Goal: Use online tool/utility: Utilize a website feature to perform a specific function

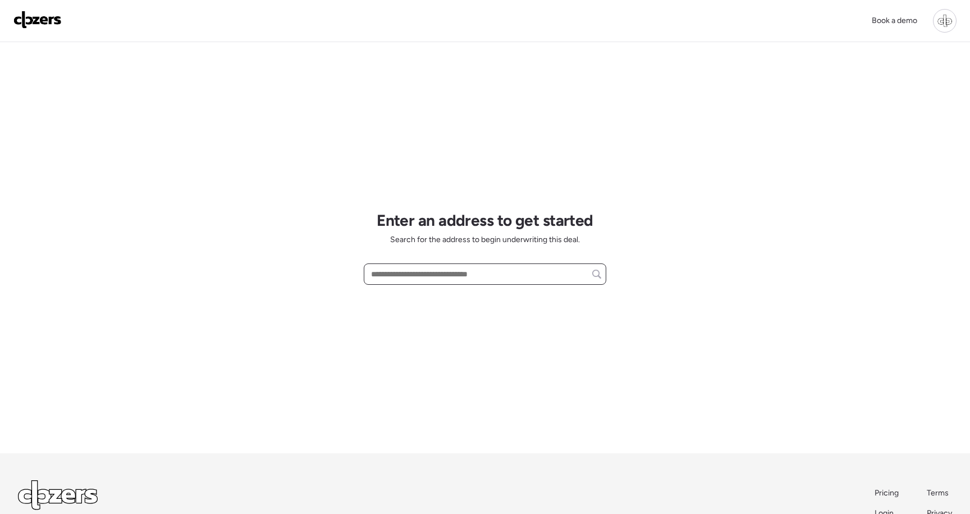
click at [394, 272] on input "text" at bounding box center [485, 274] width 232 height 16
paste input "**********"
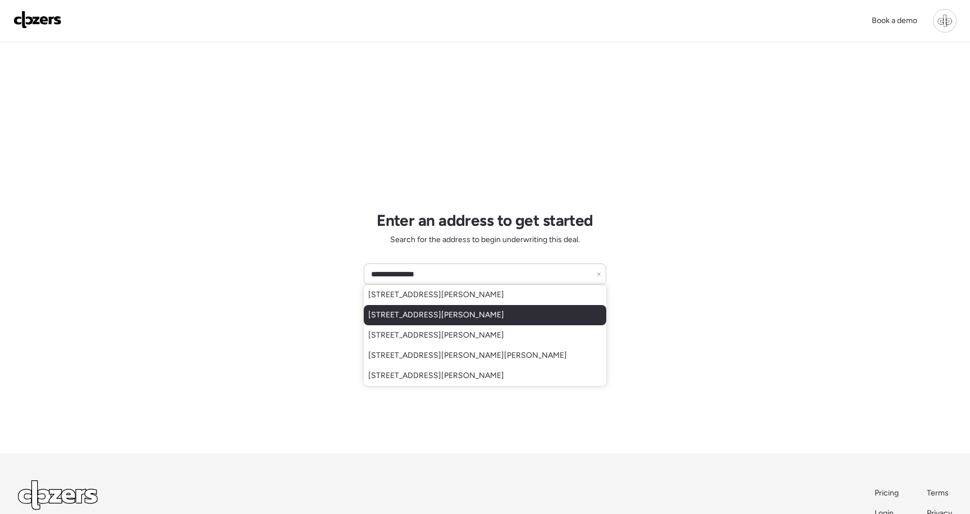
click at [413, 315] on span "[STREET_ADDRESS][PERSON_NAME]" at bounding box center [436, 314] width 136 height 11
type input "**********"
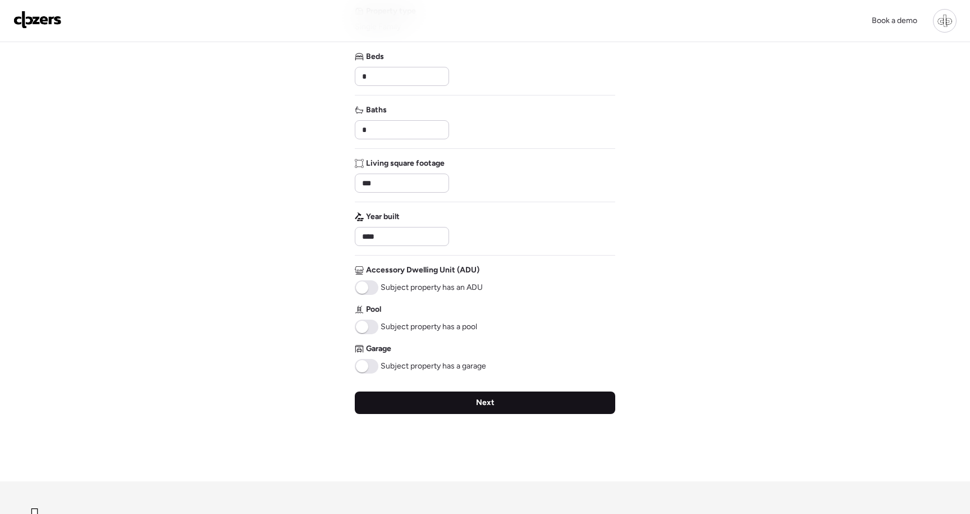
click at [447, 414] on div "Next" at bounding box center [485, 402] width 261 height 22
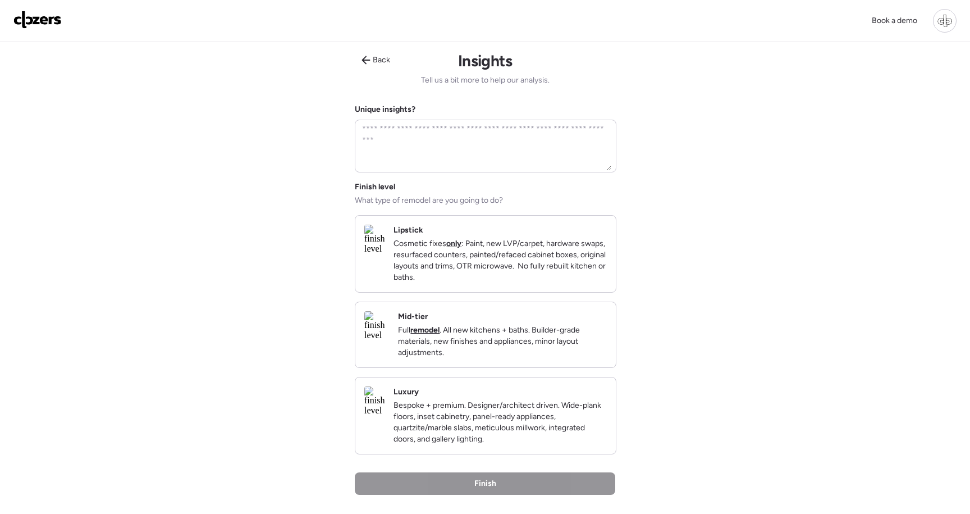
click at [428, 322] on h2 "Mid-tier" at bounding box center [413, 316] width 30 height 11
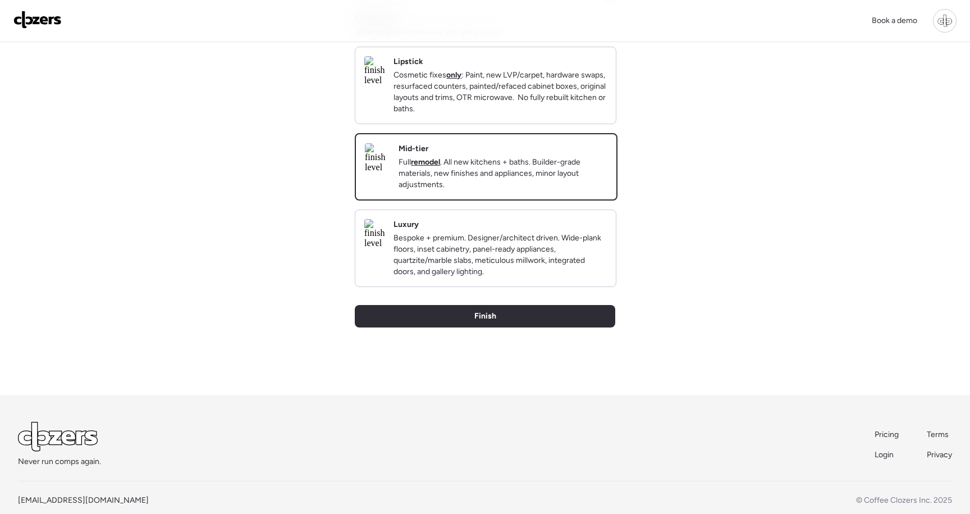
scroll to position [185, 0]
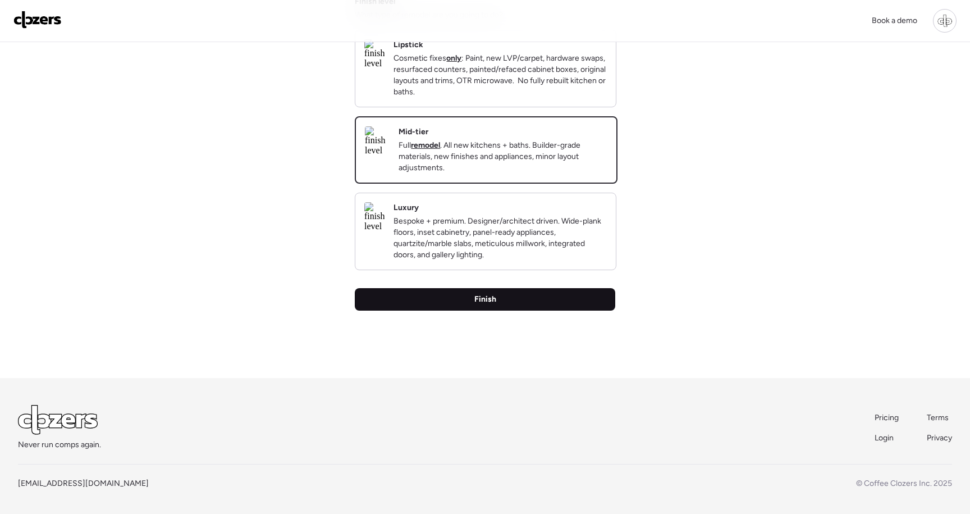
click at [444, 310] on div "Finish" at bounding box center [485, 299] width 261 height 22
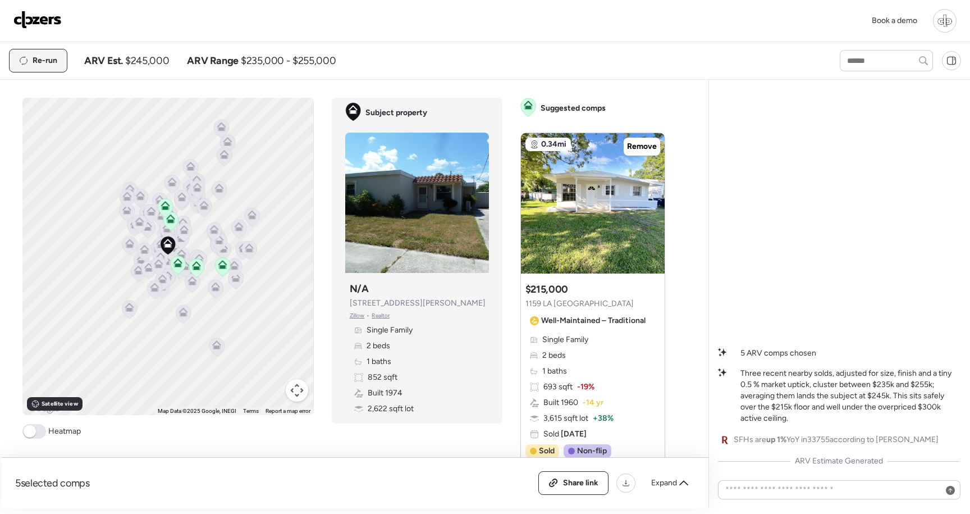
click at [50, 55] on div "Re-run" at bounding box center [38, 60] width 57 height 22
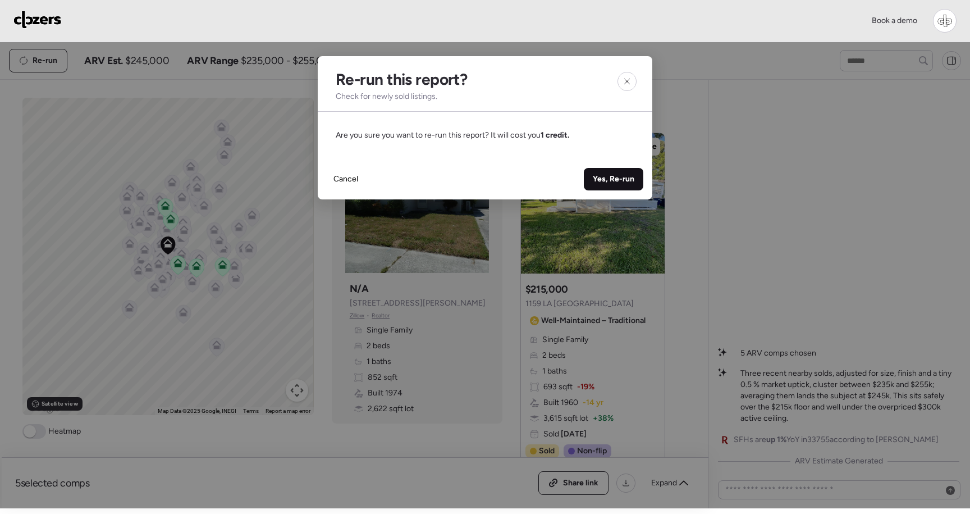
click at [608, 180] on span "Yes, Re-run" at bounding box center [614, 178] width 42 height 11
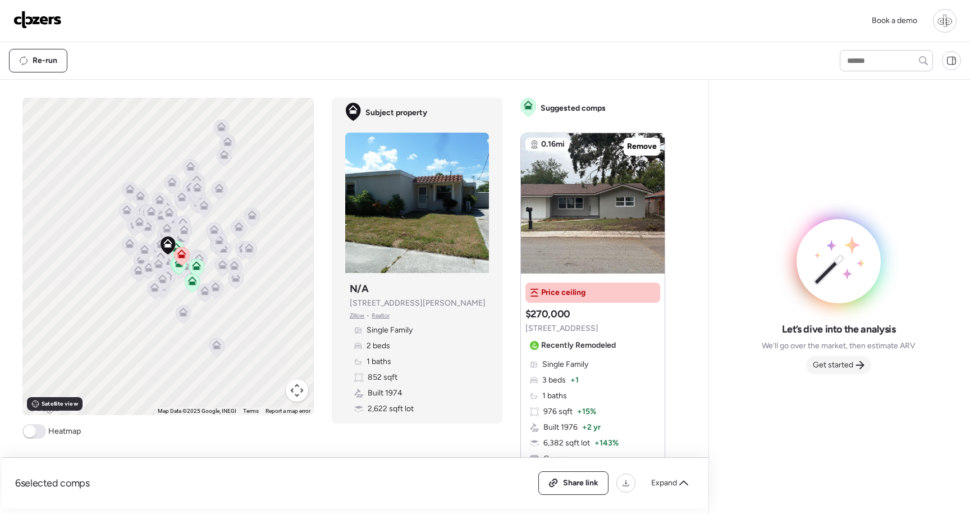
click at [824, 367] on span "Get started" at bounding box center [833, 364] width 40 height 11
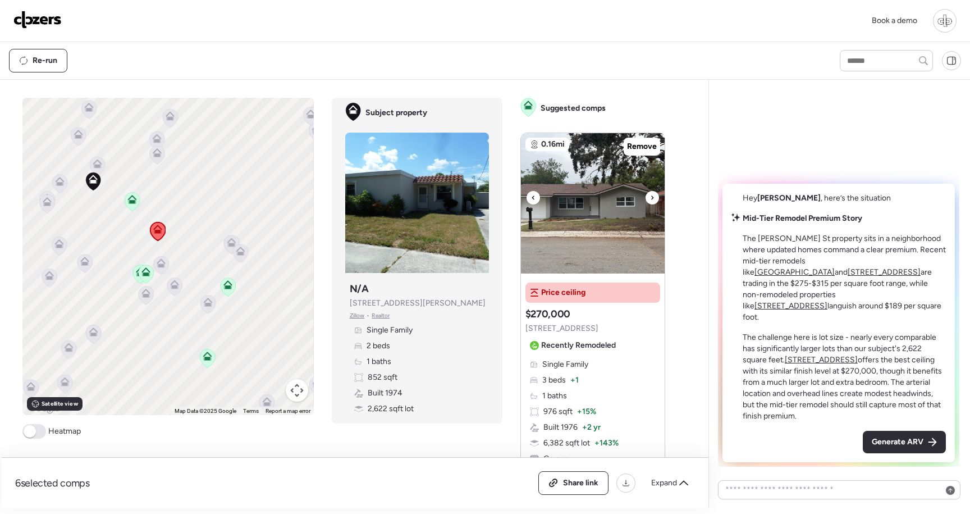
click at [654, 202] on icon at bounding box center [652, 197] width 4 height 13
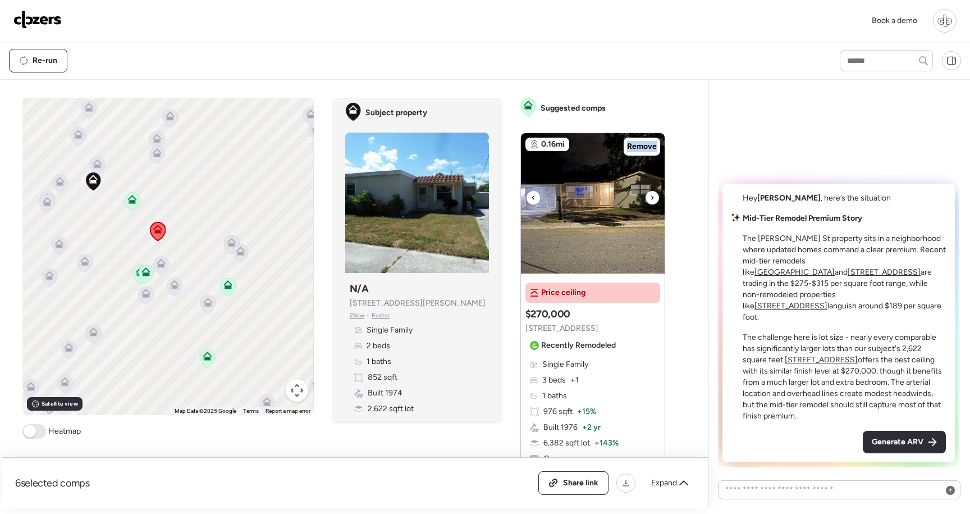
click at [654, 202] on icon at bounding box center [652, 197] width 4 height 13
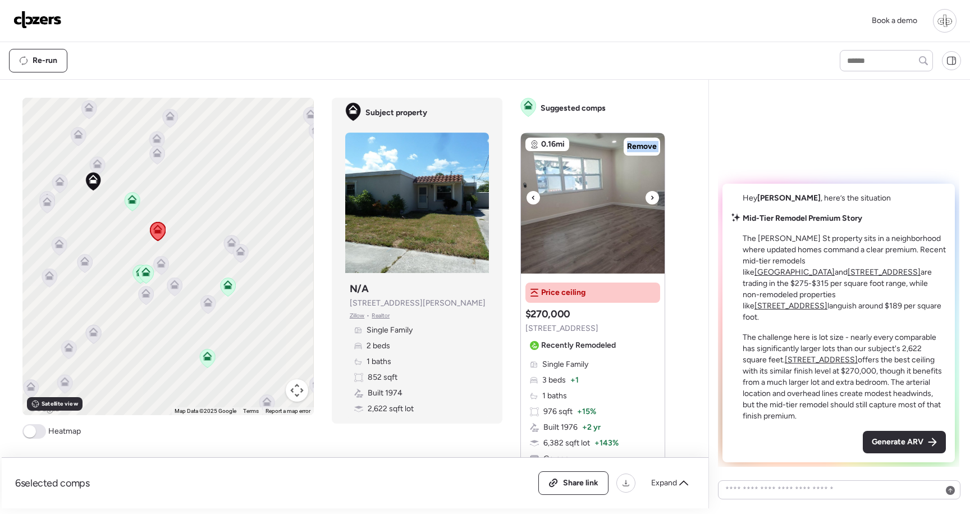
click at [654, 202] on icon at bounding box center [652, 197] width 4 height 13
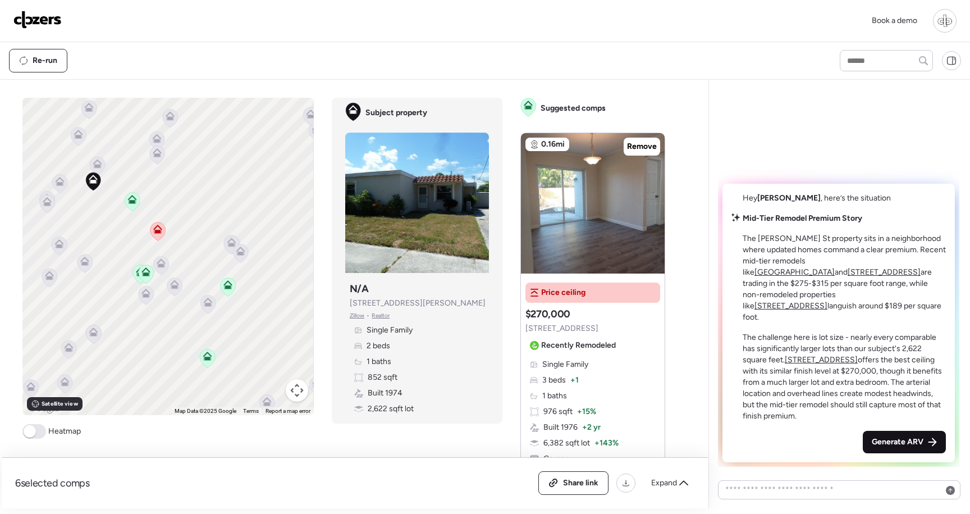
click at [923, 443] on span "Generate ARV" at bounding box center [898, 441] width 52 height 11
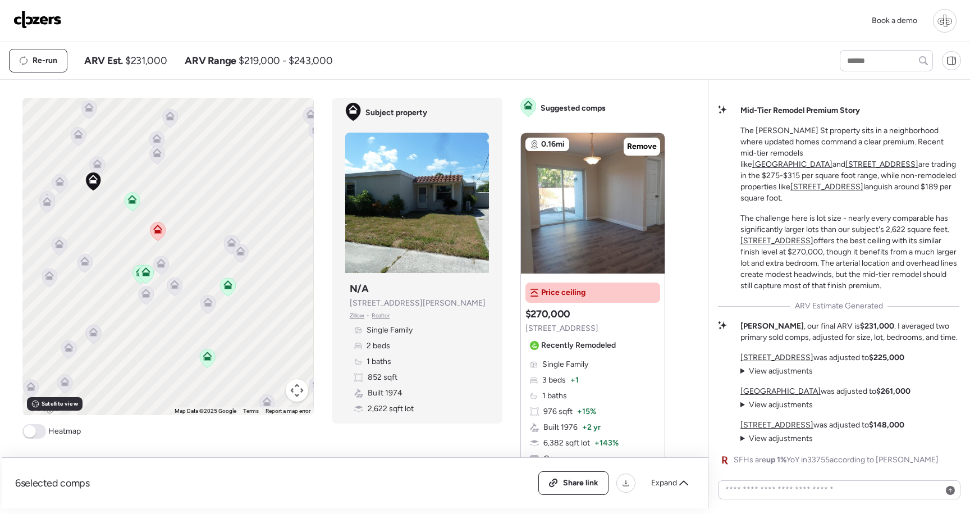
click at [141, 63] on span "$231,000" at bounding box center [146, 60] width 42 height 13
copy span "231,000"
click at [25, 20] on img at bounding box center [37, 20] width 48 height 18
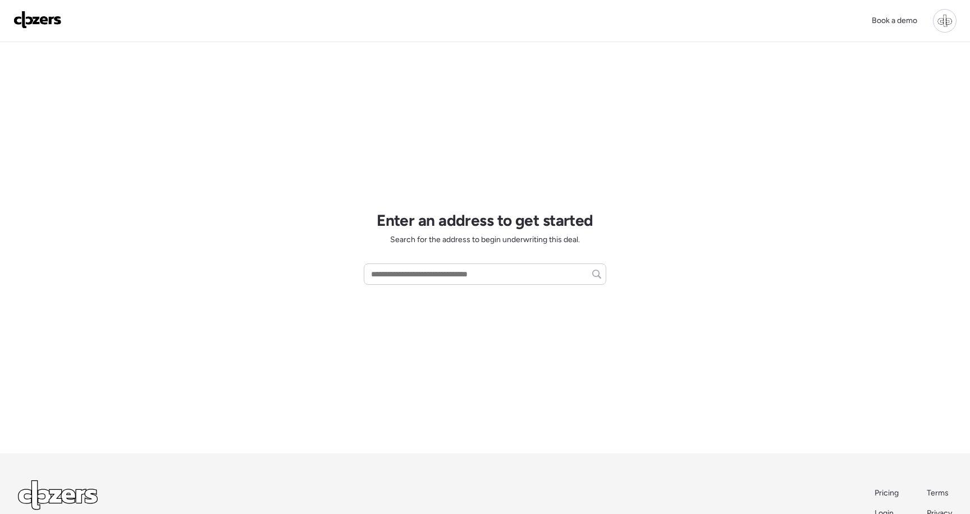
click at [943, 21] on div at bounding box center [945, 21] width 24 height 24
click at [848, 97] on link "Report history" at bounding box center [866, 89] width 180 height 29
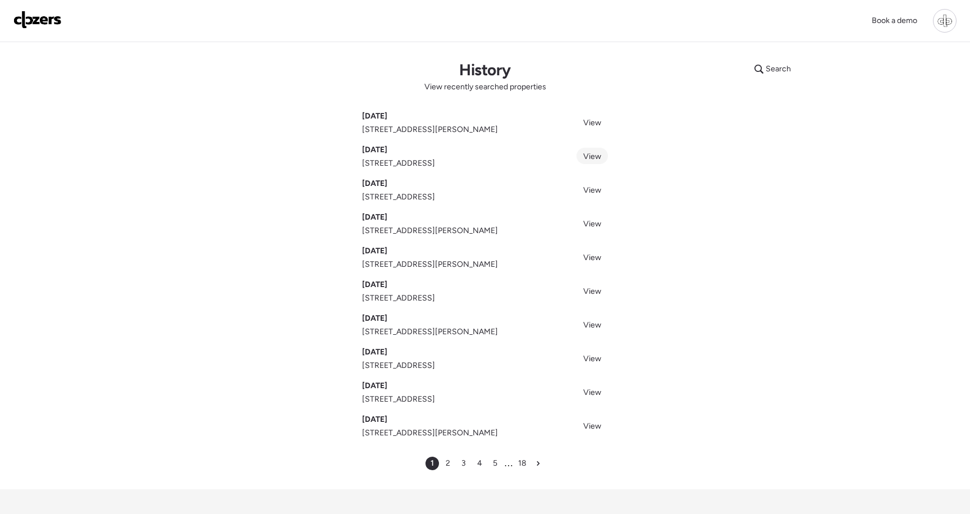
click at [601, 159] on link "View" at bounding box center [592, 156] width 31 height 16
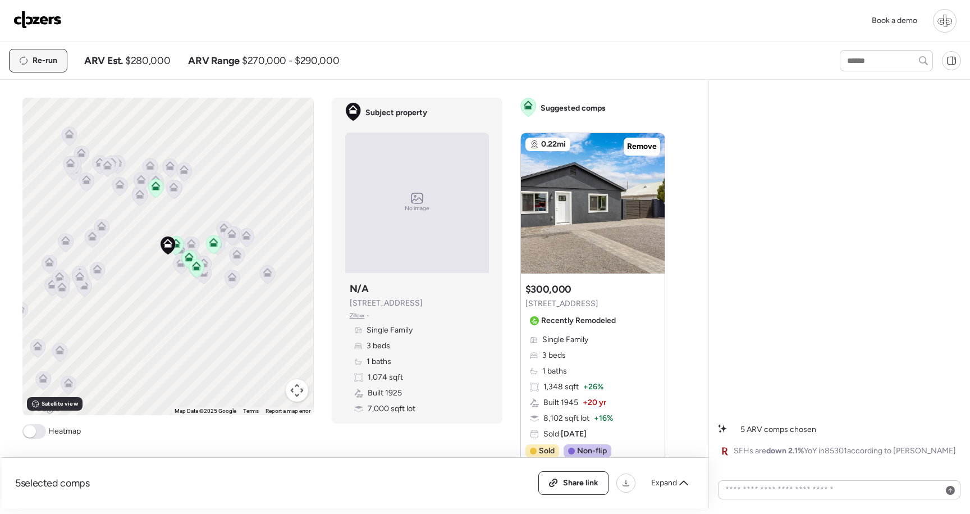
click at [48, 60] on span "Re-run" at bounding box center [45, 60] width 25 height 11
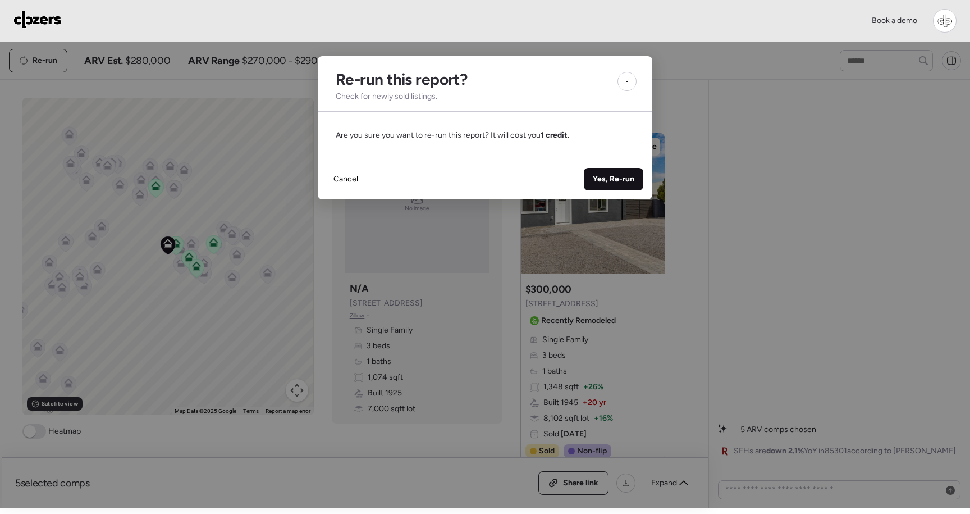
click at [607, 179] on span "Yes, Re-run" at bounding box center [614, 178] width 42 height 11
